Goal: Task Accomplishment & Management: Use online tool/utility

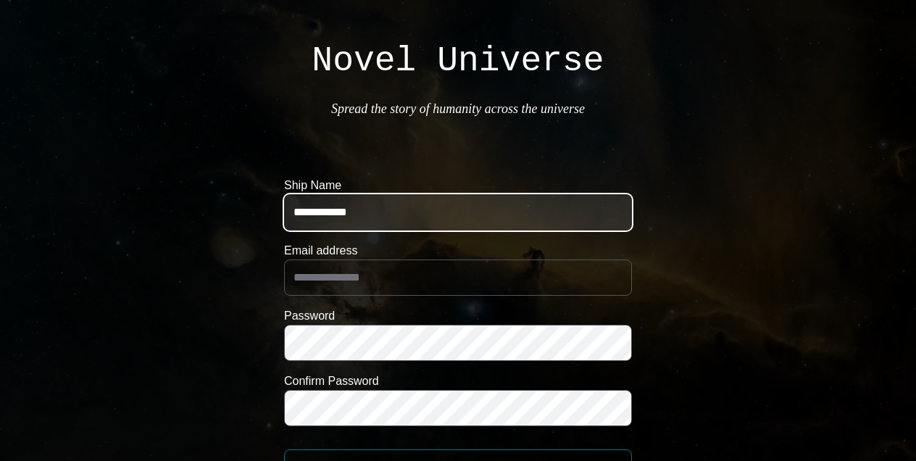
type input "**********"
click at [316, 214] on input "**********" at bounding box center [458, 212] width 348 height 36
type input "**********"
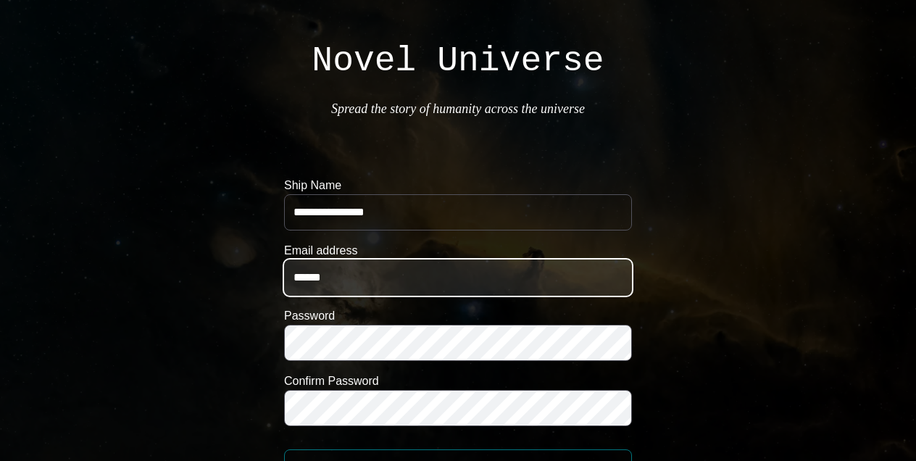
type input "*******"
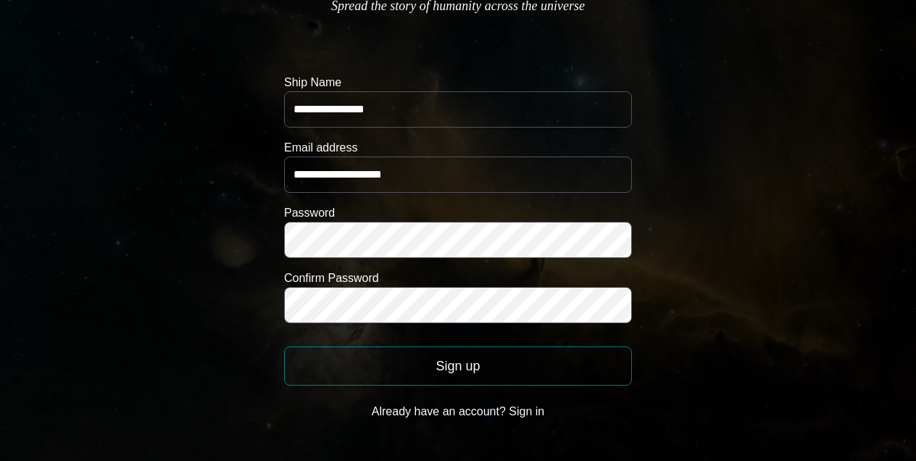
scroll to position [103, 0]
click at [486, 372] on button "Sign up" at bounding box center [458, 365] width 348 height 39
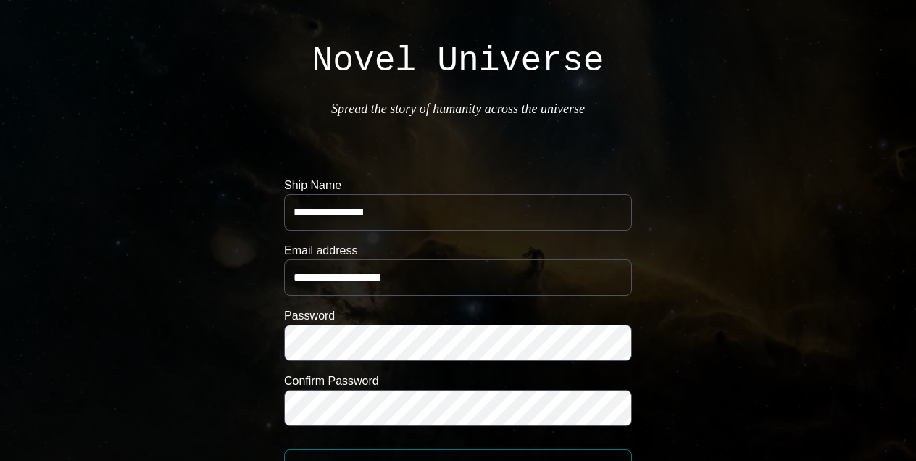
scroll to position [0, 0]
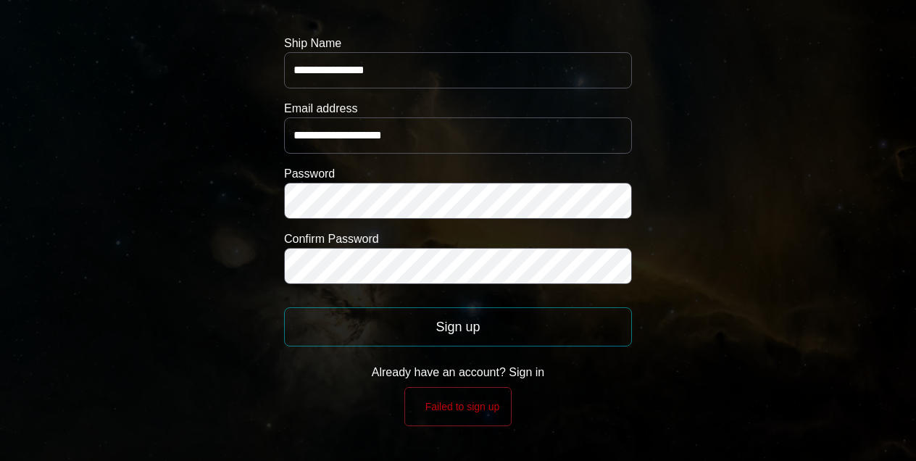
click at [531, 371] on button "Already have an account? Sign in" at bounding box center [458, 372] width 348 height 29
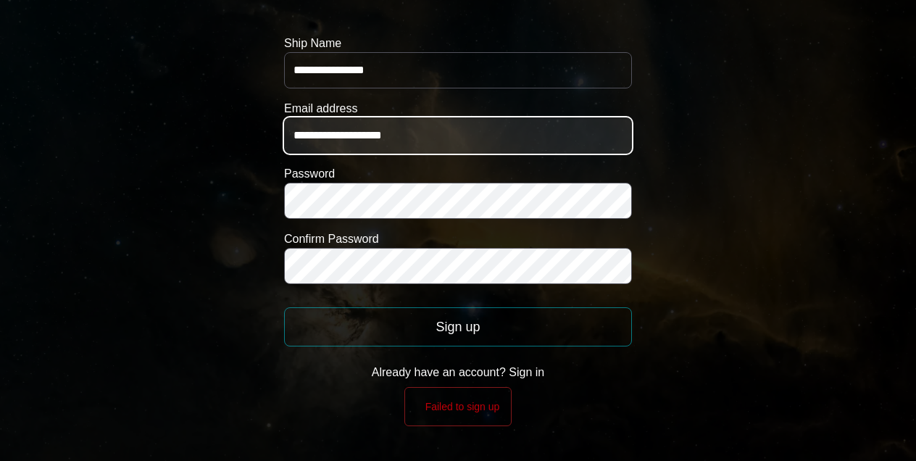
scroll to position [46, 0]
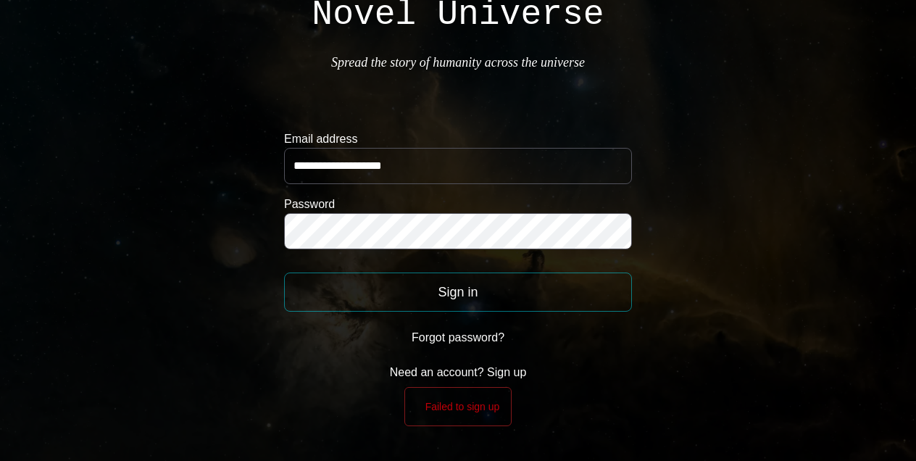
click at [450, 288] on button "Sign in" at bounding box center [458, 292] width 348 height 39
click at [449, 371] on button "Need an account? Sign up" at bounding box center [458, 372] width 348 height 29
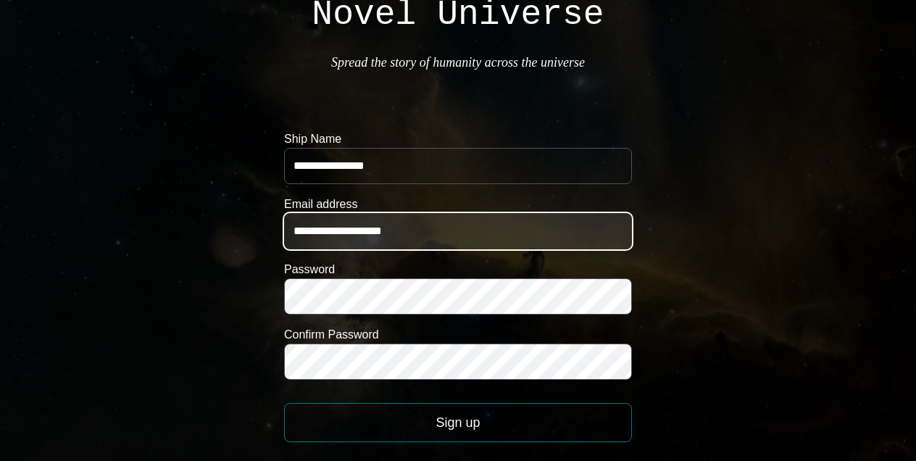
click at [330, 228] on input "**********" at bounding box center [458, 231] width 348 height 36
type input "**********"
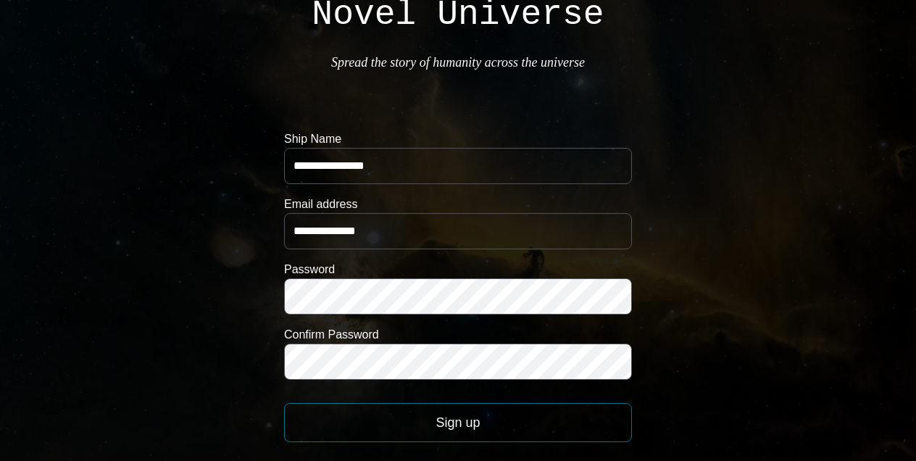
click at [237, 374] on body "**********" at bounding box center [458, 255] width 916 height 603
click at [364, 447] on form "**********" at bounding box center [458, 306] width 348 height 352
click at [367, 434] on button "Sign up" at bounding box center [458, 422] width 348 height 39
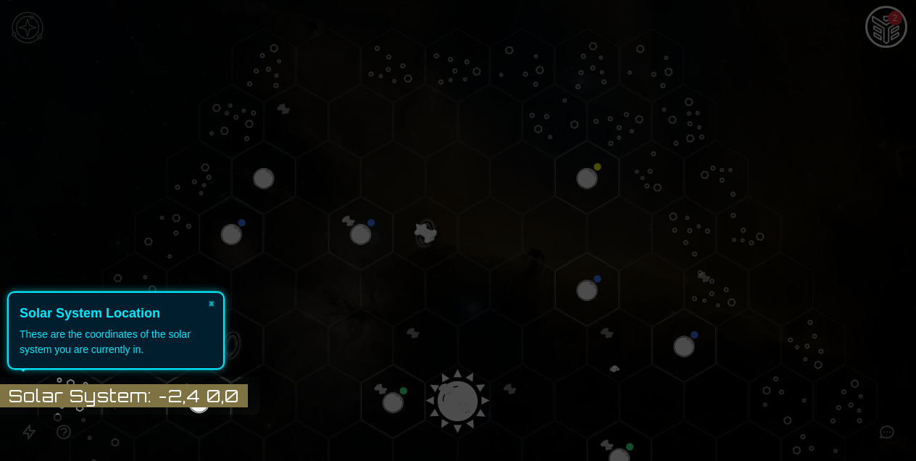
scroll to position [0, 0]
click at [213, 304] on button "×" at bounding box center [211, 303] width 23 height 20
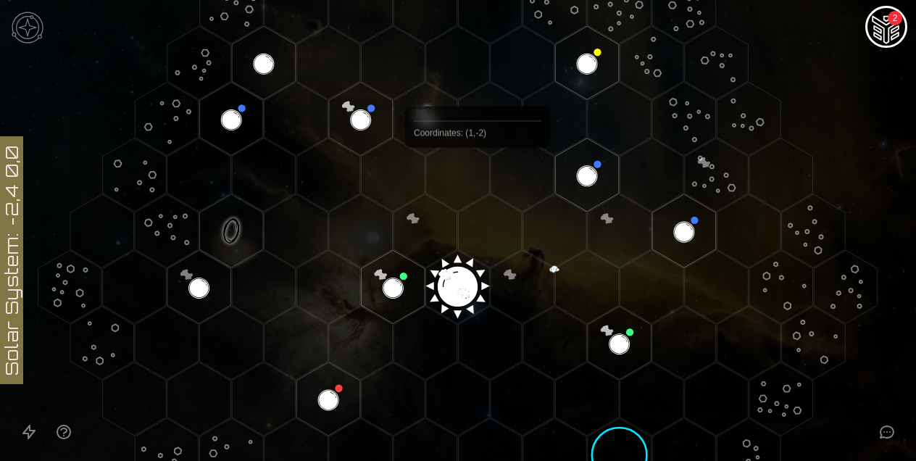
scroll to position [213, 0]
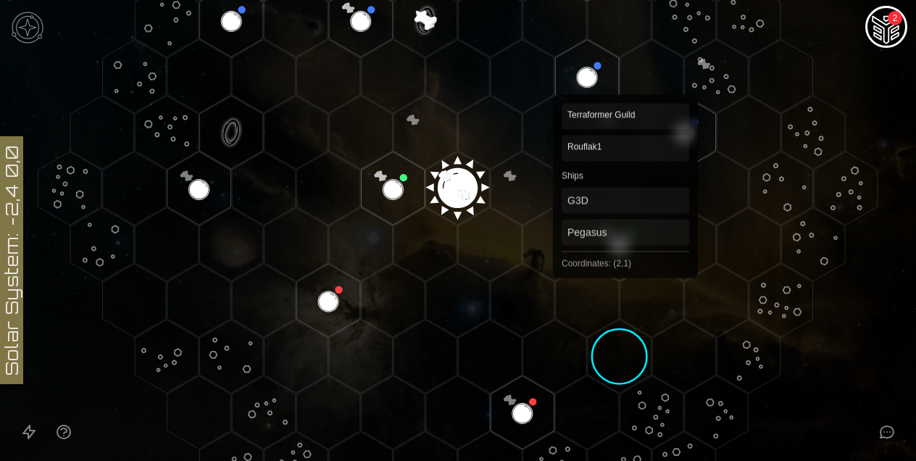
click at [625, 241] on polygon "Hex at coordinates 2,1, clickable" at bounding box center [620, 244] width 64 height 73
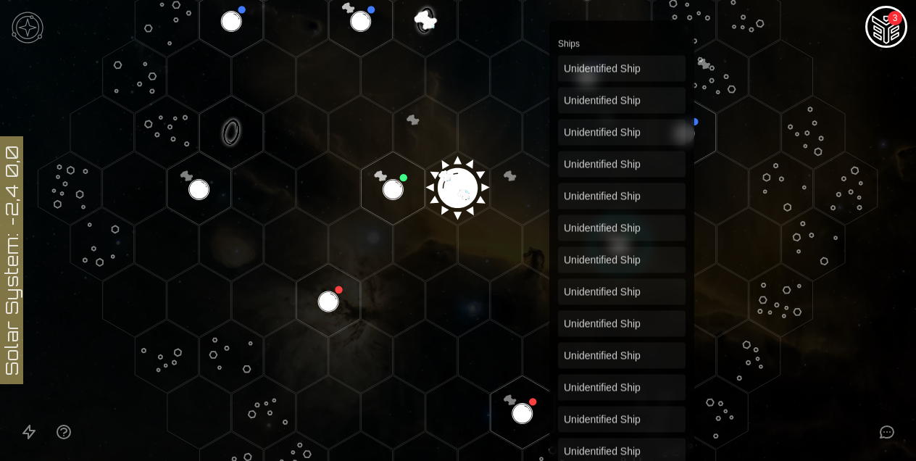
click at [622, 354] on polygon "Hex at coordinates 1,3, clickable" at bounding box center [620, 356] width 64 height 73
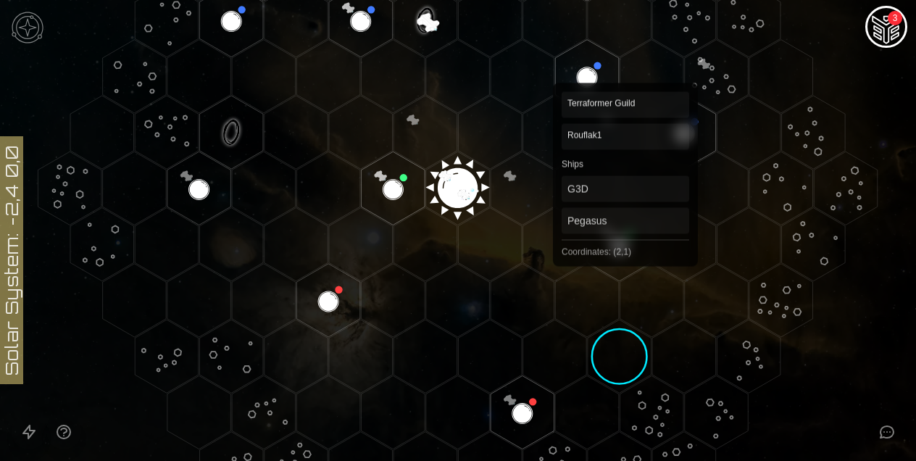
click at [627, 220] on polygon "Hex at coordinates 2,1, clickable" at bounding box center [620, 244] width 64 height 73
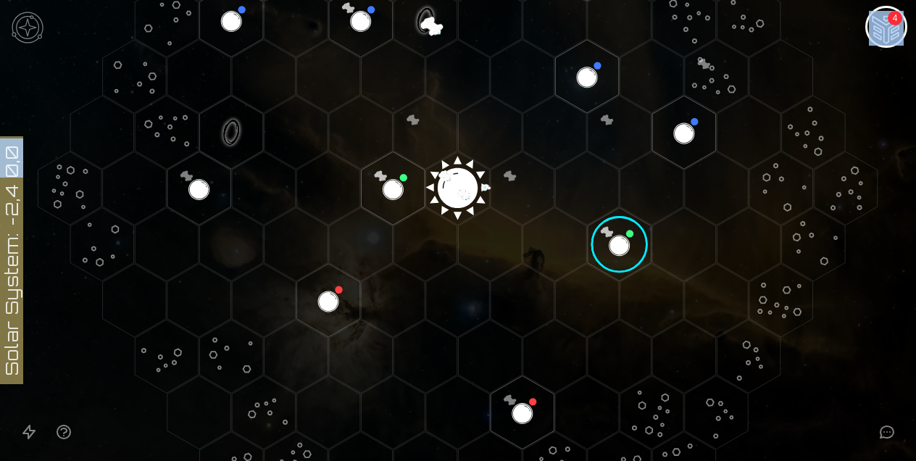
click at [621, 245] on image at bounding box center [619, 244] width 75 height 75
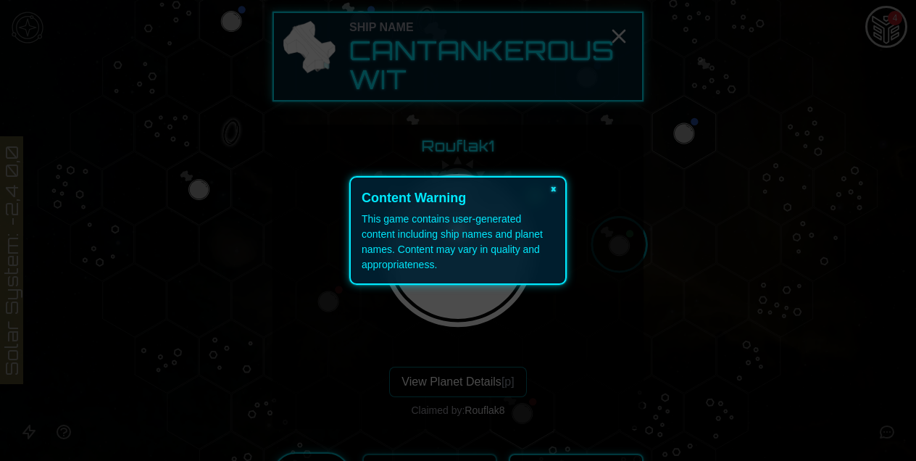
click at [555, 184] on button "×" at bounding box center [553, 188] width 23 height 20
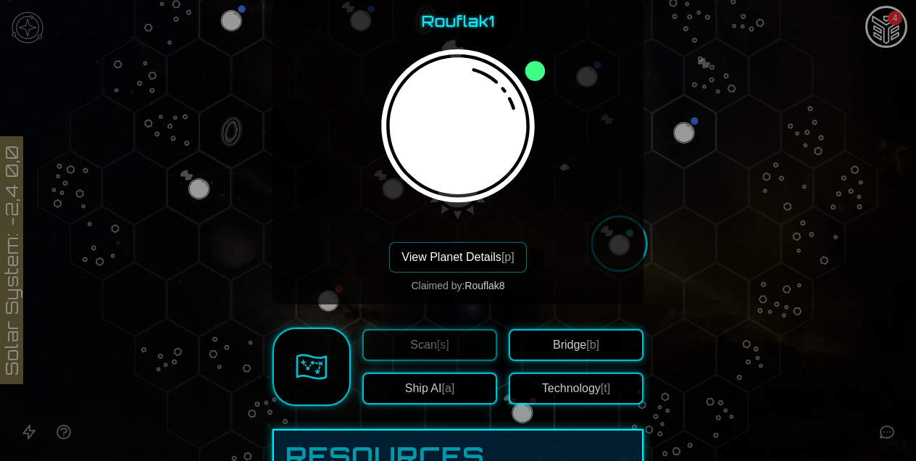
scroll to position [128, 0]
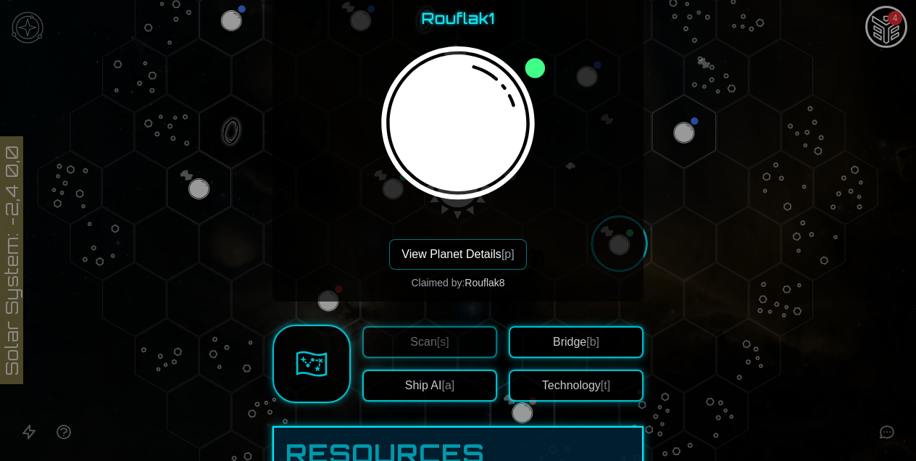
click at [576, 352] on button "Bridge [b]" at bounding box center [576, 342] width 135 height 32
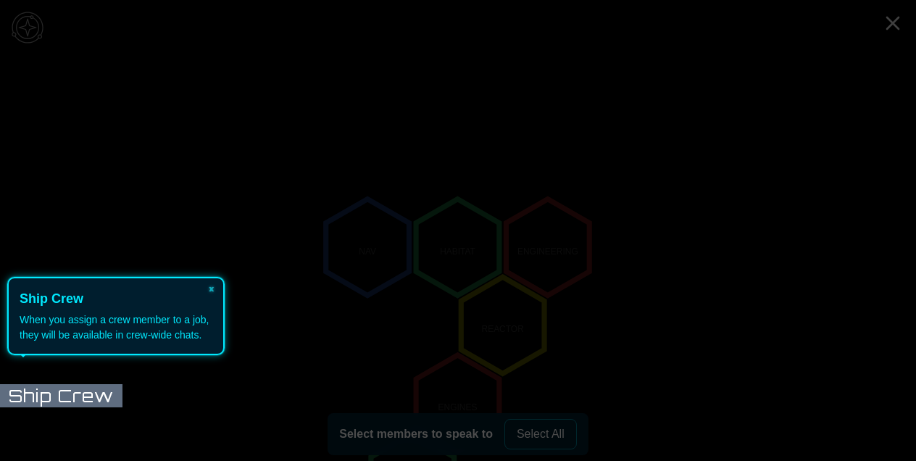
scroll to position [146, 0]
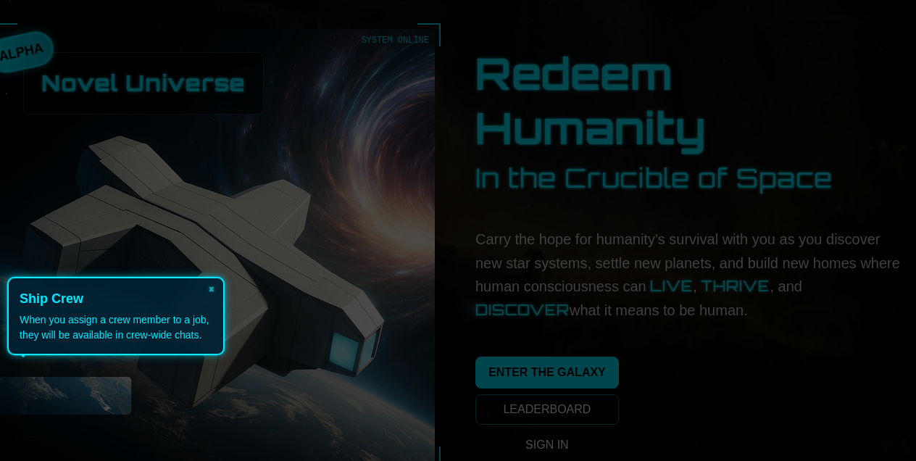
click at [532, 437] on icon at bounding box center [454, 230] width 923 height 461
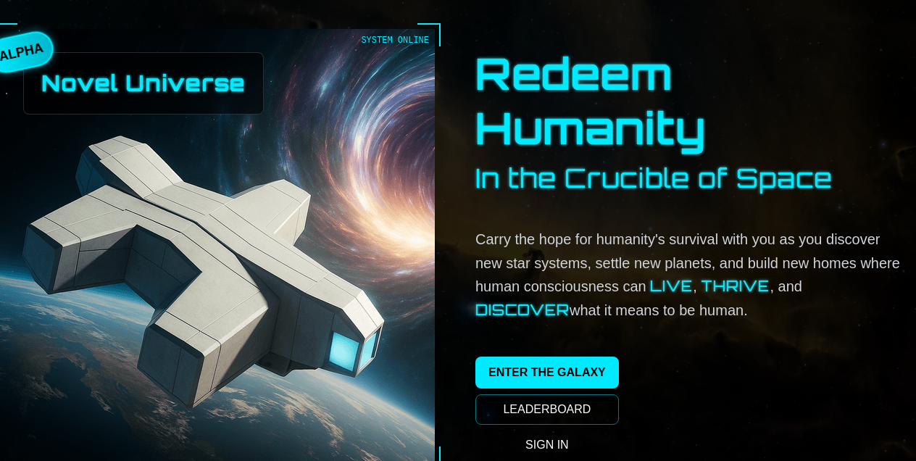
click at [532, 437] on link "SIGN IN" at bounding box center [547, 445] width 144 height 29
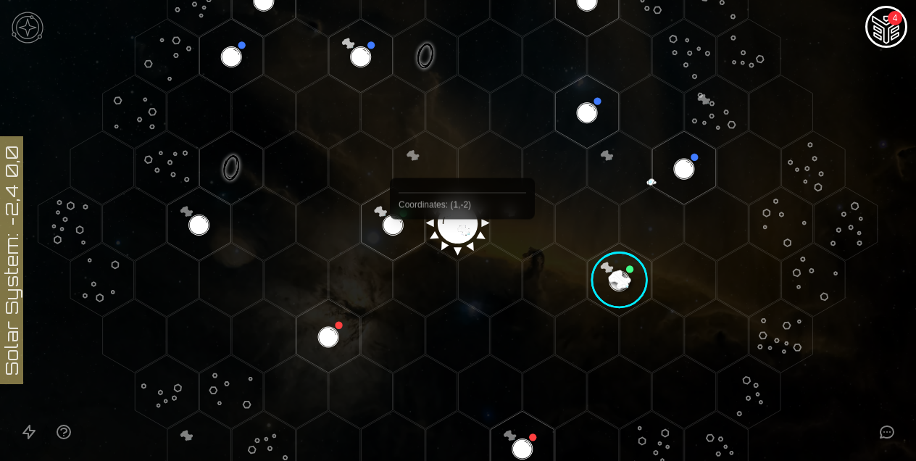
scroll to position [179, 0]
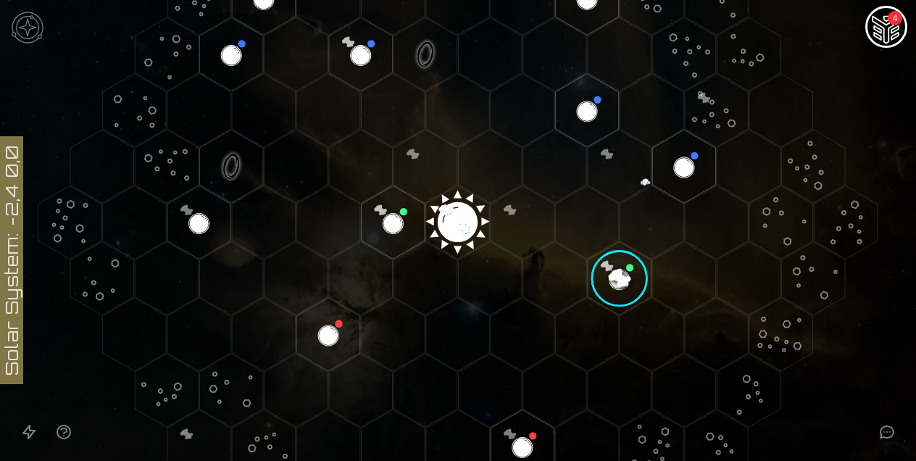
click at [623, 275] on image at bounding box center [619, 278] width 75 height 75
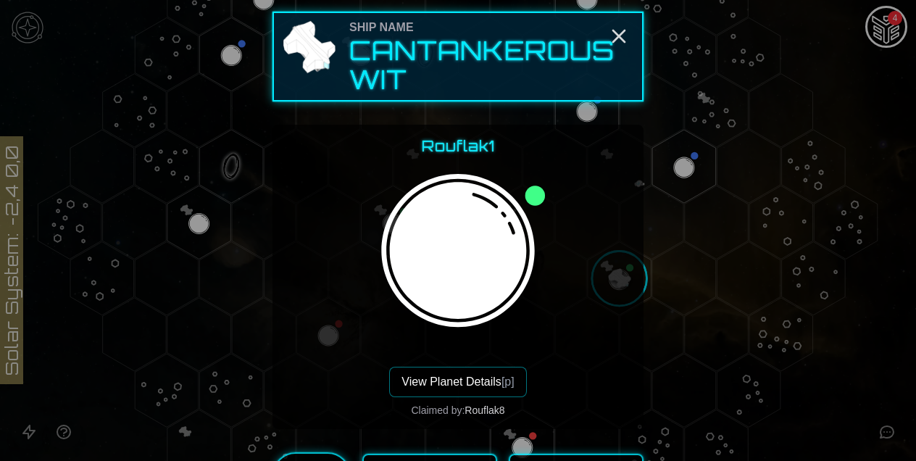
click at [494, 381] on button "View Planet Details [p]" at bounding box center [457, 382] width 137 height 30
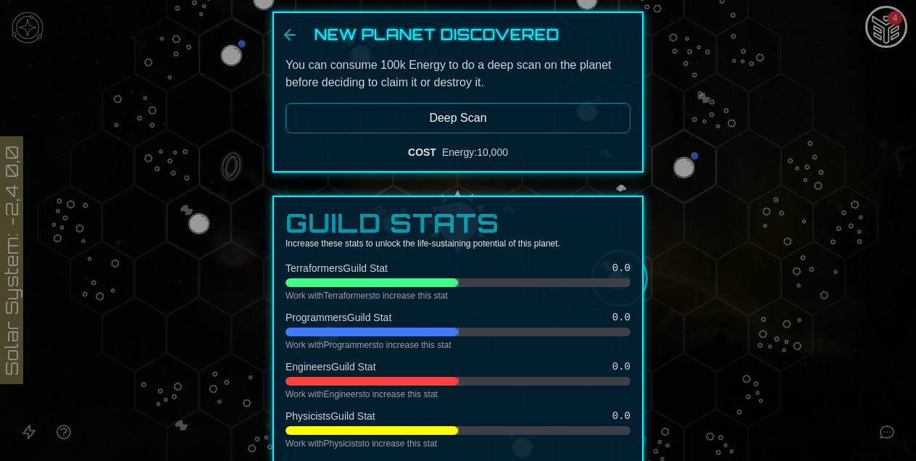
click at [483, 128] on button "Deep Scan" at bounding box center [458, 118] width 345 height 30
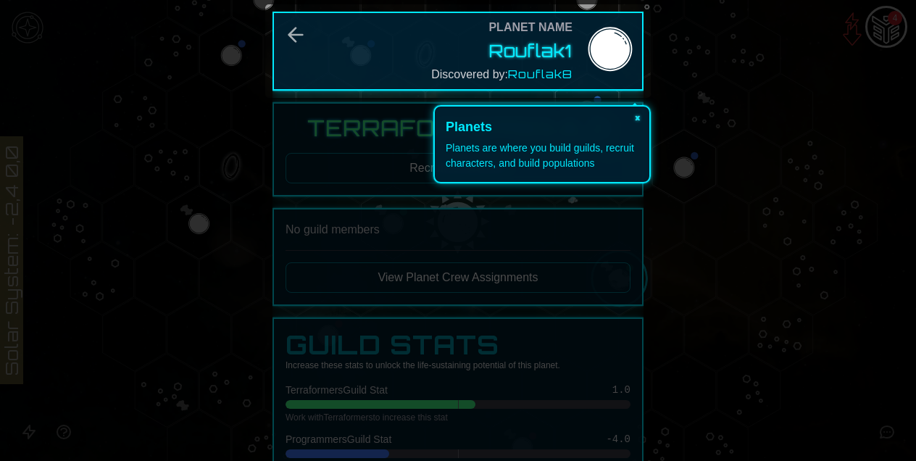
click at [641, 113] on button "×" at bounding box center [637, 117] width 23 height 20
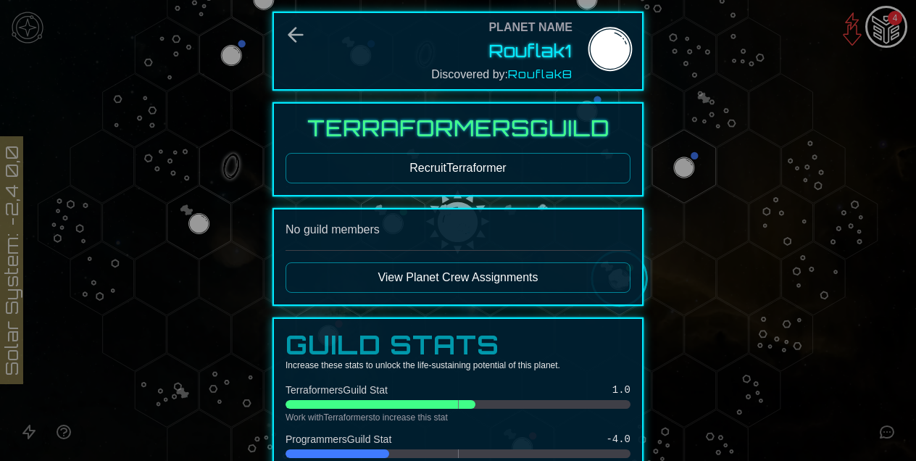
scroll to position [0, 0]
click at [307, 31] on icon "Back" at bounding box center [295, 34] width 23 height 23
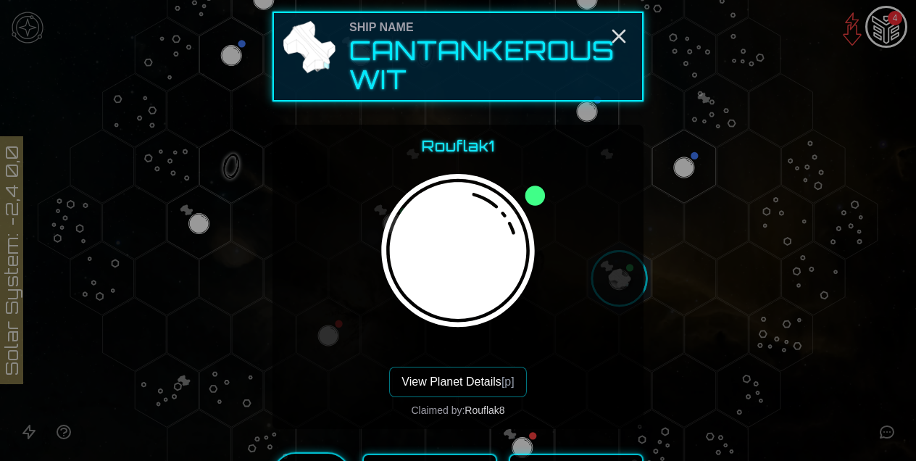
click at [617, 37] on icon "Close" at bounding box center [618, 36] width 23 height 23
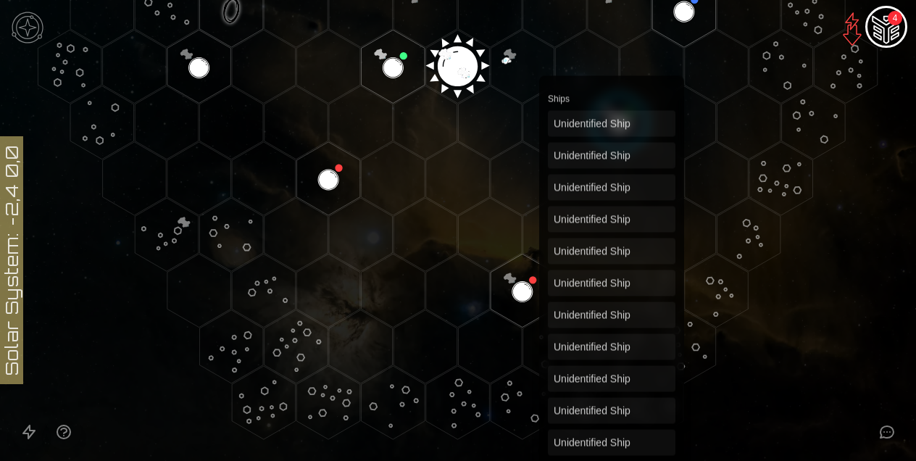
scroll to position [336, 0]
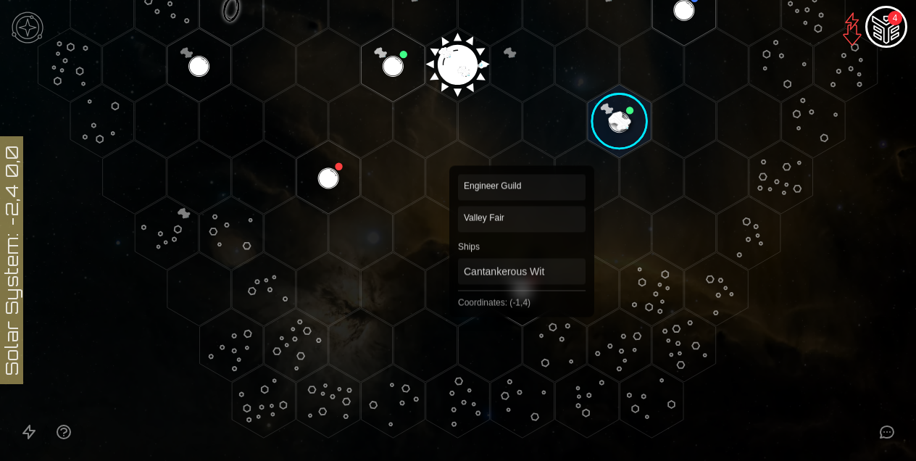
click at [521, 297] on polygon "Hex at coordinates -1,4, clickable" at bounding box center [523, 288] width 64 height 73
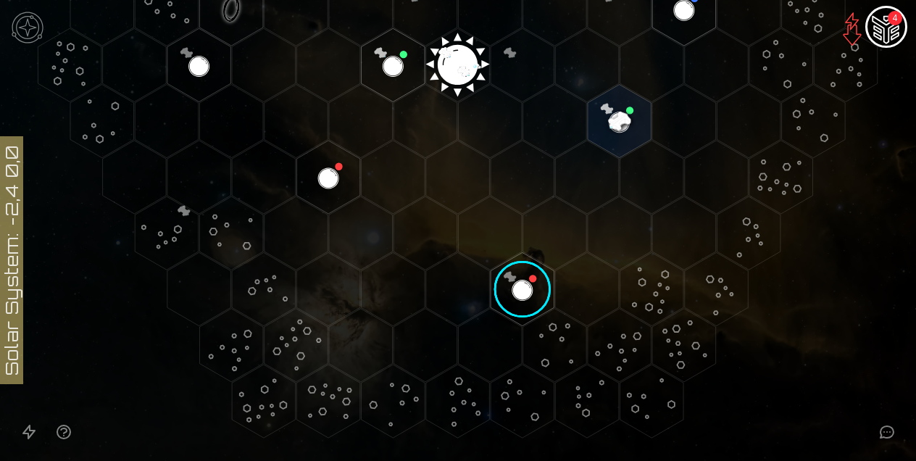
click at [521, 297] on image at bounding box center [522, 288] width 75 height 75
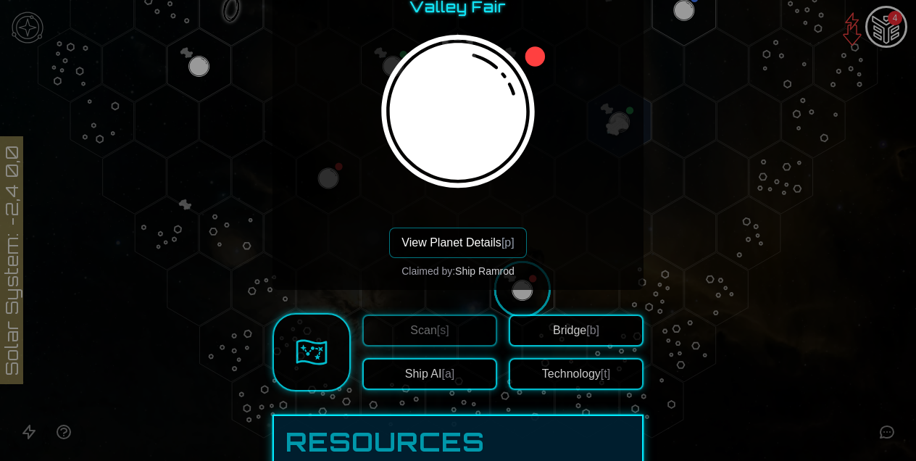
scroll to position [144, 0]
